Goal: Information Seeking & Learning: Learn about a topic

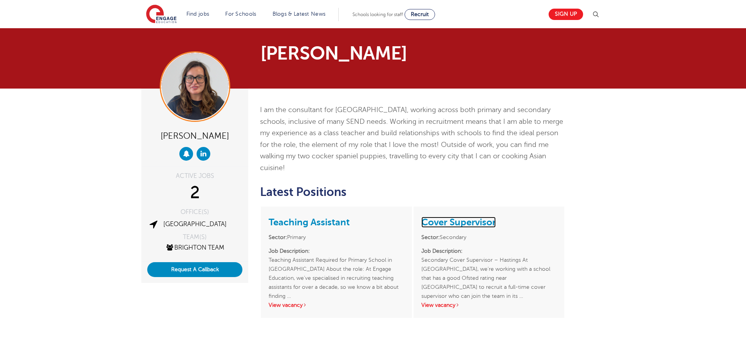
click at [454, 217] on link "Cover Supervisor" at bounding box center [459, 222] width 74 height 11
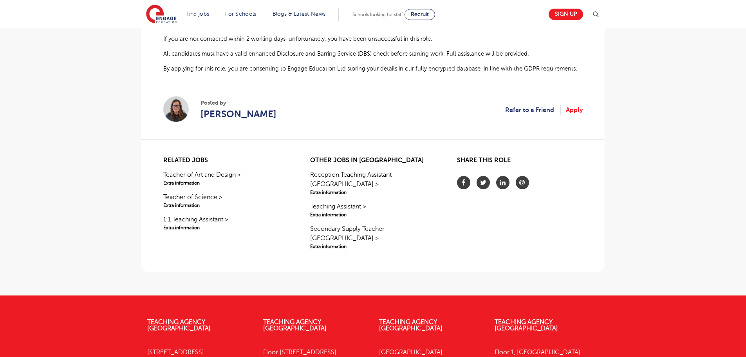
scroll to position [549, 0]
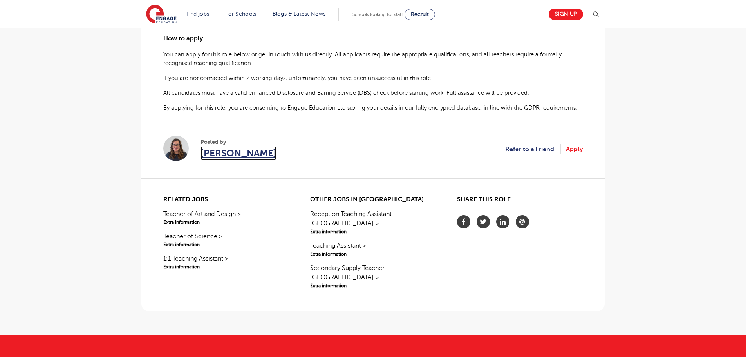
click at [229, 146] on span "[PERSON_NAME]" at bounding box center [239, 153] width 76 height 14
